Goal: Task Accomplishment & Management: Manage account settings

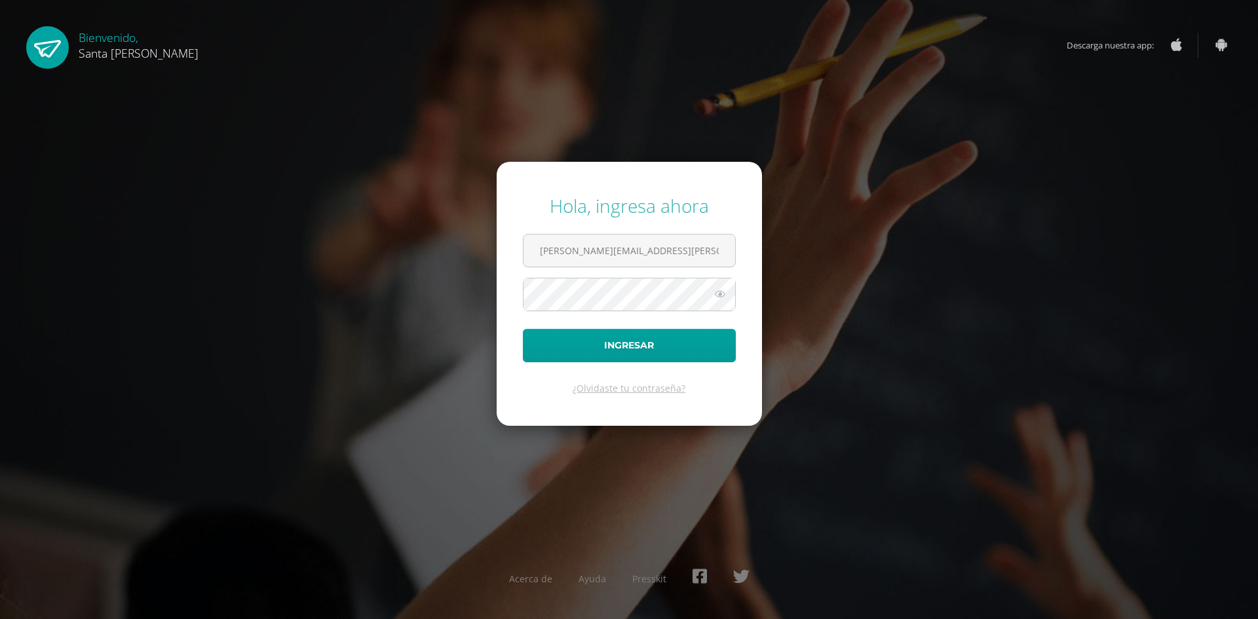
type input "navas.nely@gmail.com"
click at [523, 329] on button "Ingresar" at bounding box center [629, 345] width 213 height 33
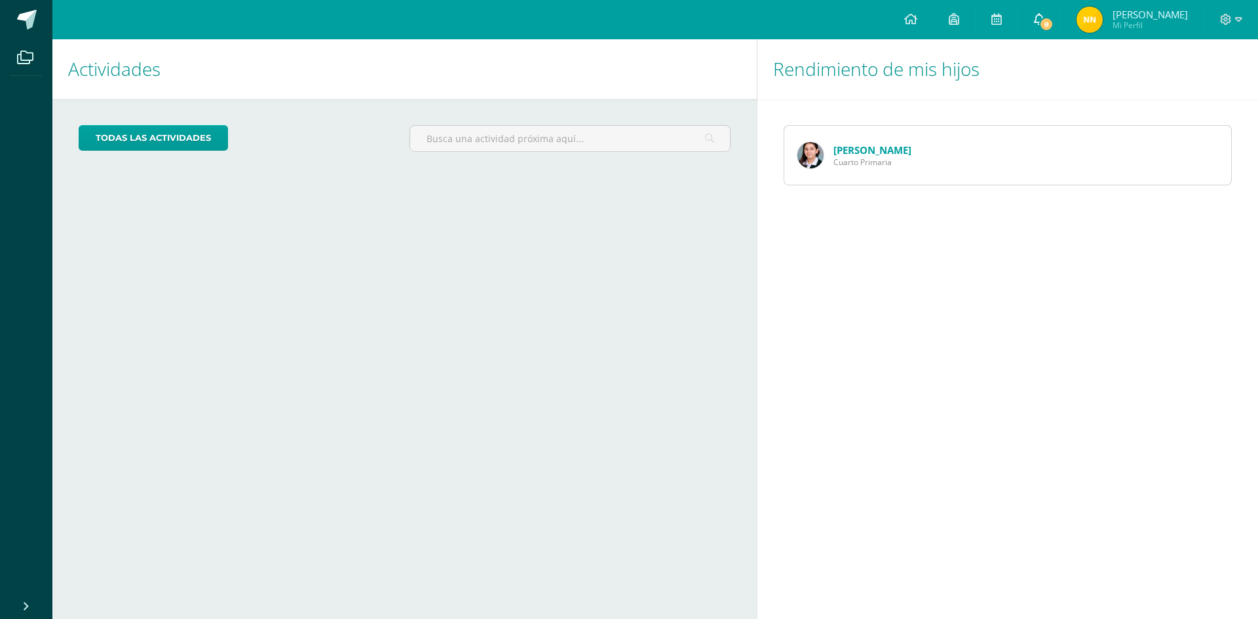
click at [1054, 26] on span "8" at bounding box center [1046, 24] width 14 height 14
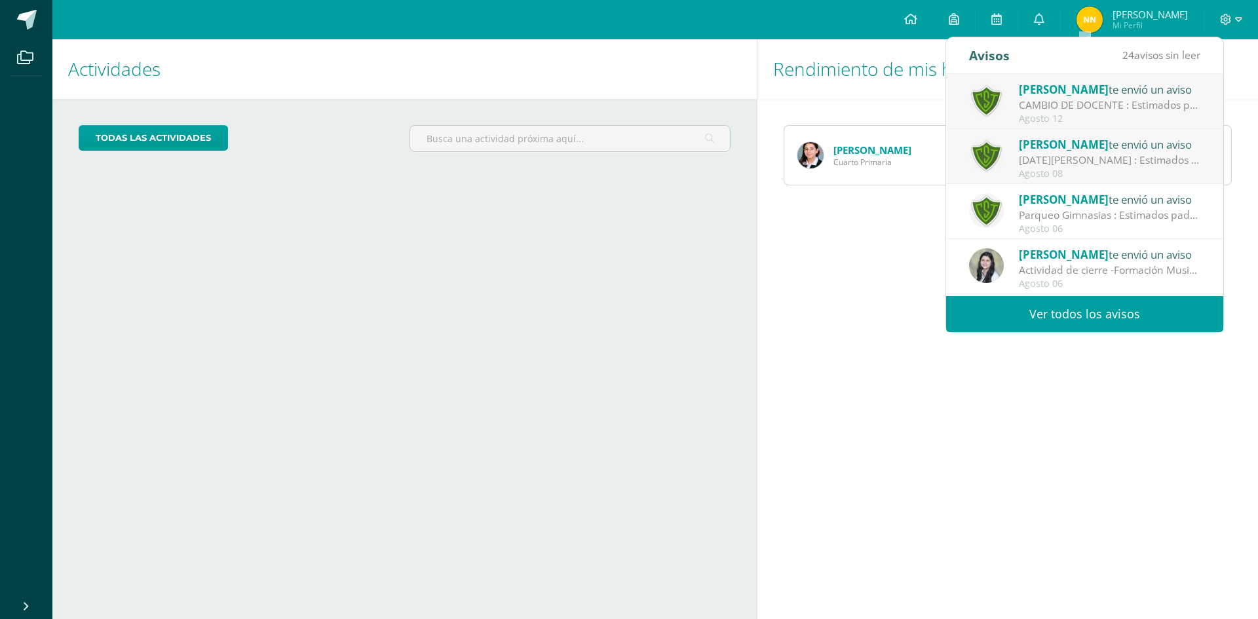
click at [1065, 118] on div "Agosto 12" at bounding box center [1110, 118] width 182 height 11
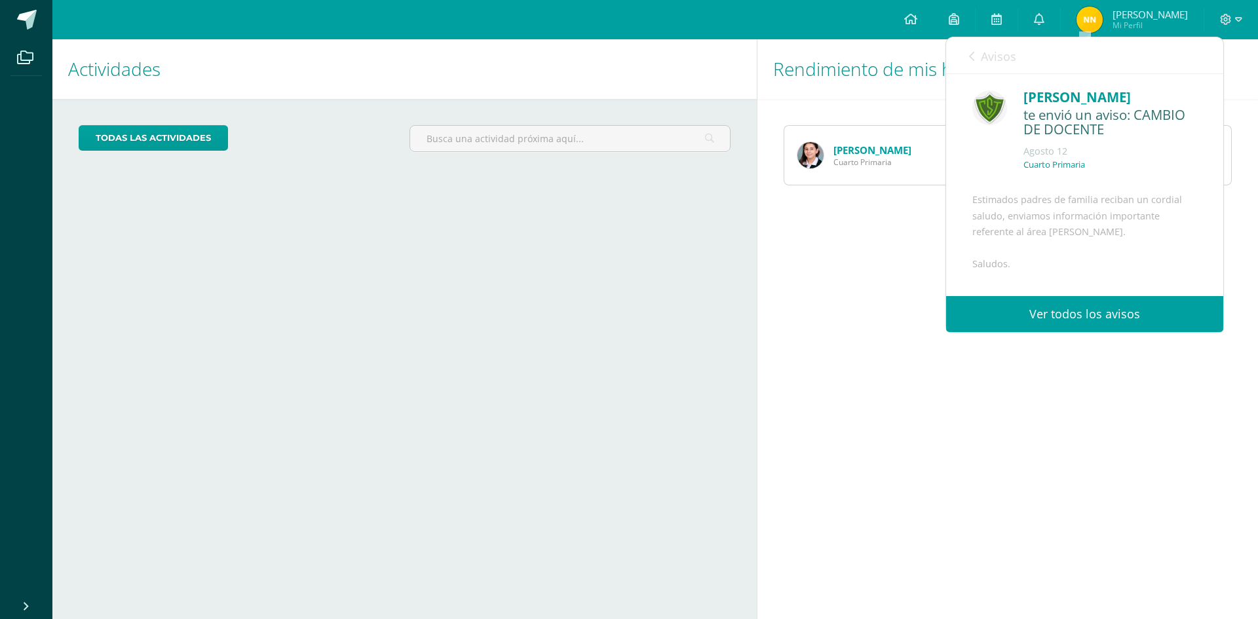
click at [1078, 311] on link "Ver todos los avisos" at bounding box center [1084, 314] width 277 height 36
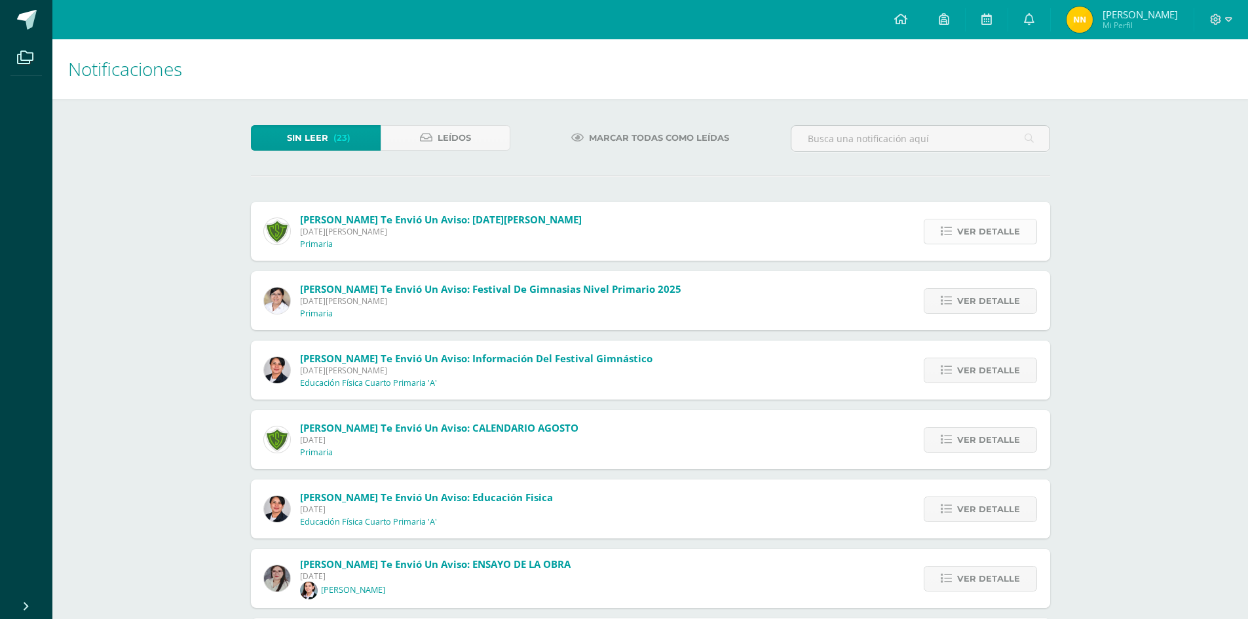
click at [984, 225] on span "Ver detalle" at bounding box center [988, 232] width 63 height 24
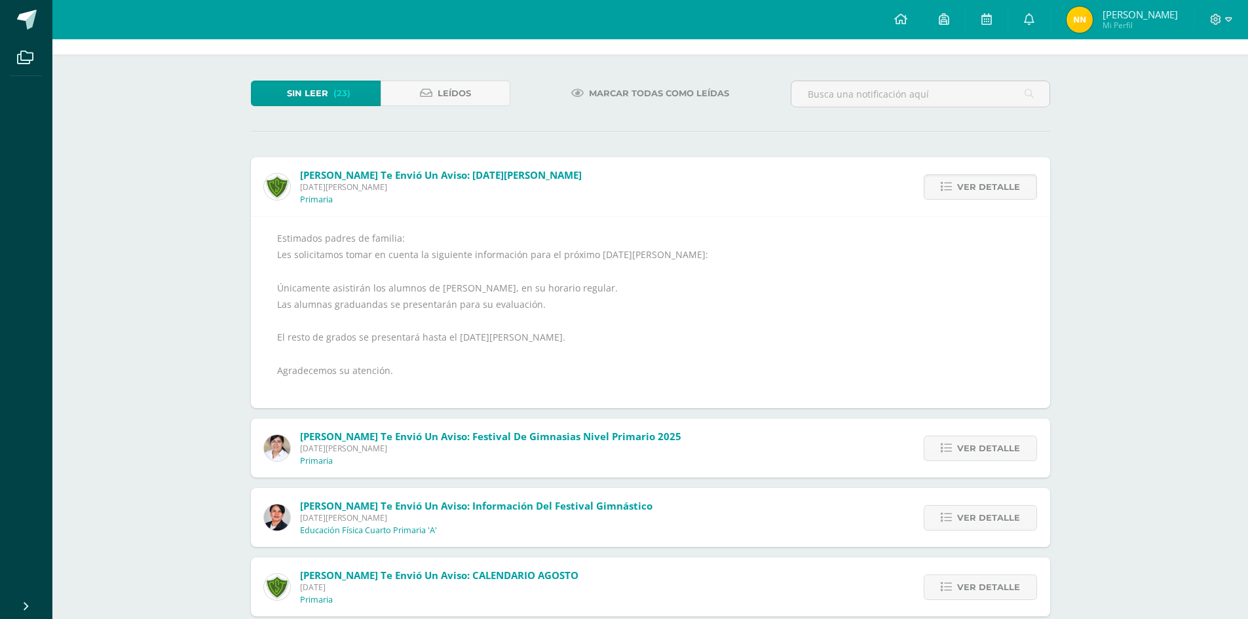
scroll to position [66, 0]
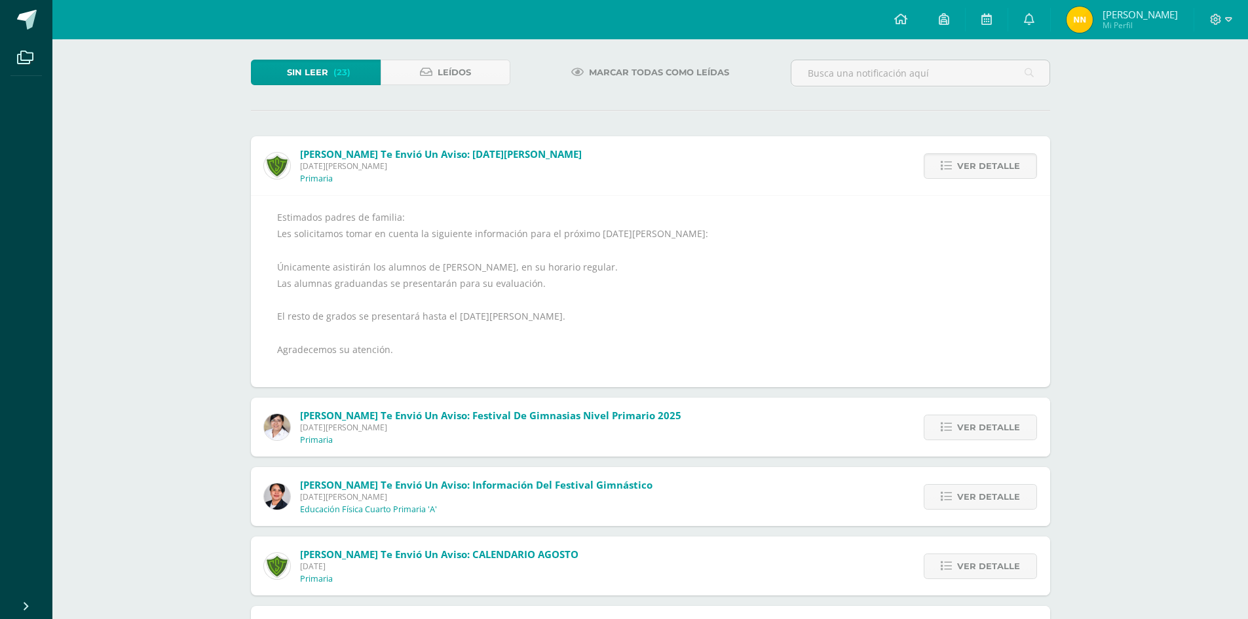
click at [303, 71] on span "Sin leer" at bounding box center [307, 72] width 41 height 24
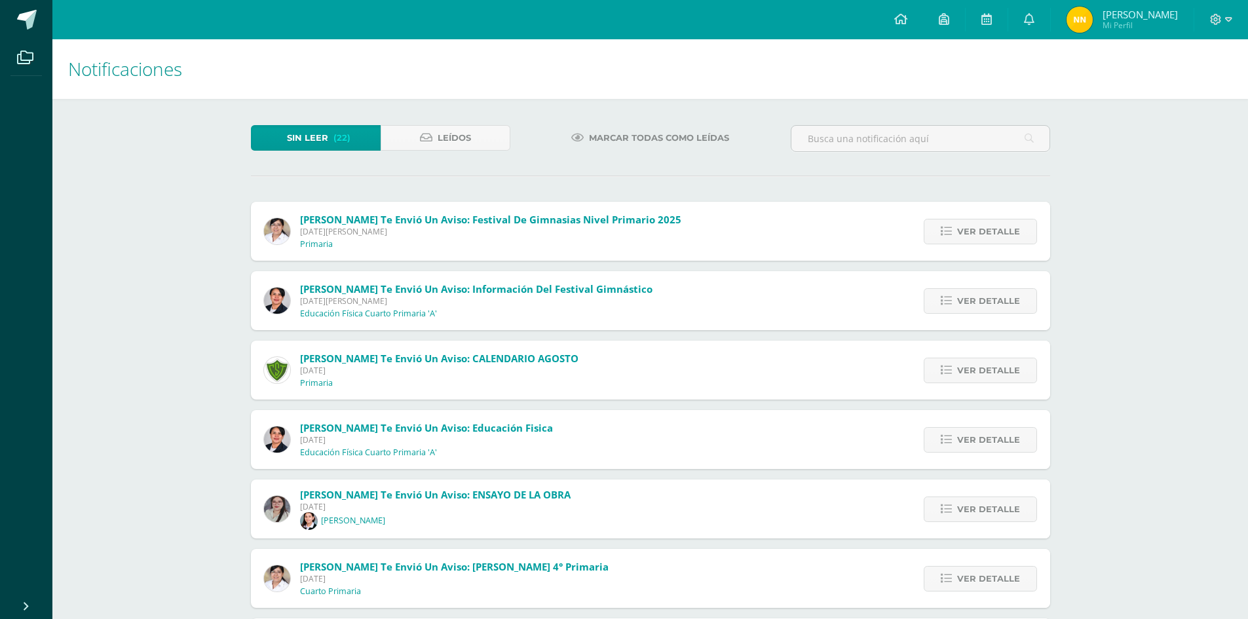
click at [636, 137] on span "Marcar todas como leídas" at bounding box center [659, 138] width 140 height 24
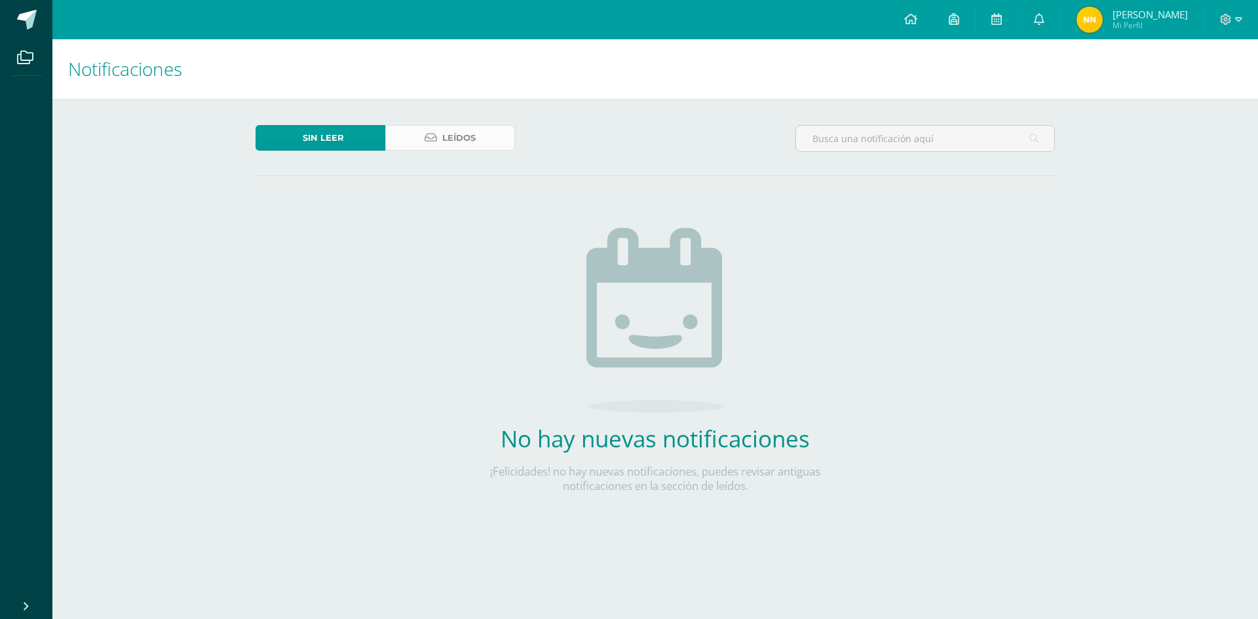
click at [458, 135] on span "Leídos" at bounding box center [458, 138] width 33 height 24
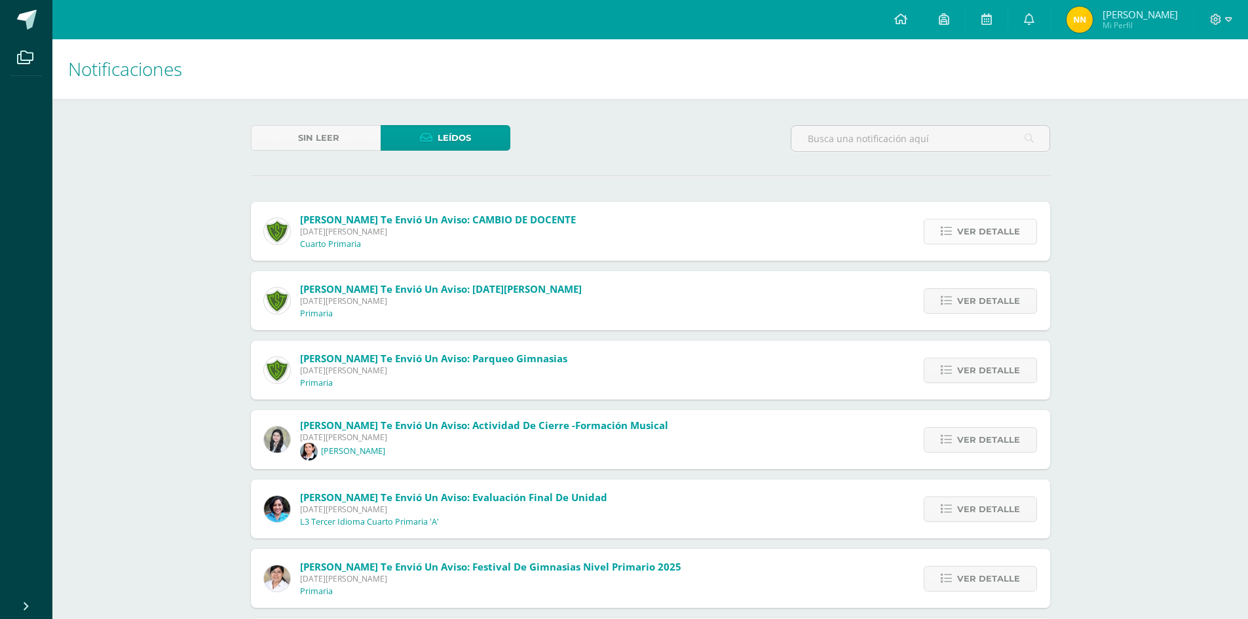
click at [977, 235] on span "Ver detalle" at bounding box center [988, 232] width 63 height 24
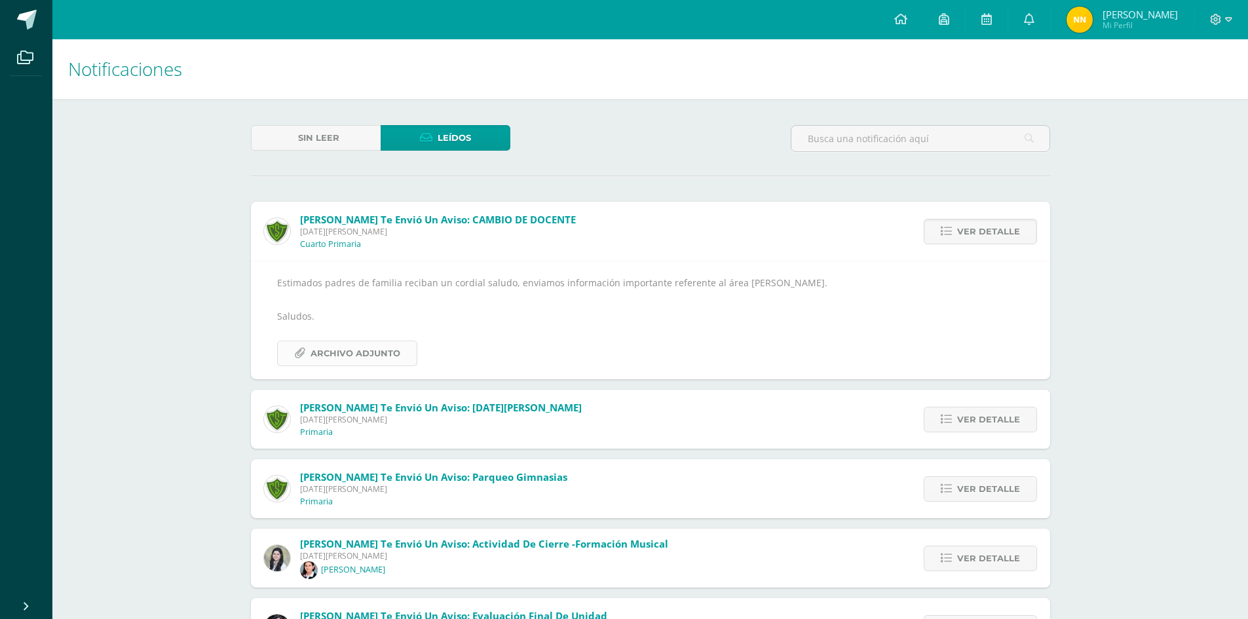
click at [353, 358] on span "Archivo Adjunto" at bounding box center [356, 353] width 90 height 24
